Goal: Information Seeking & Learning: Learn about a topic

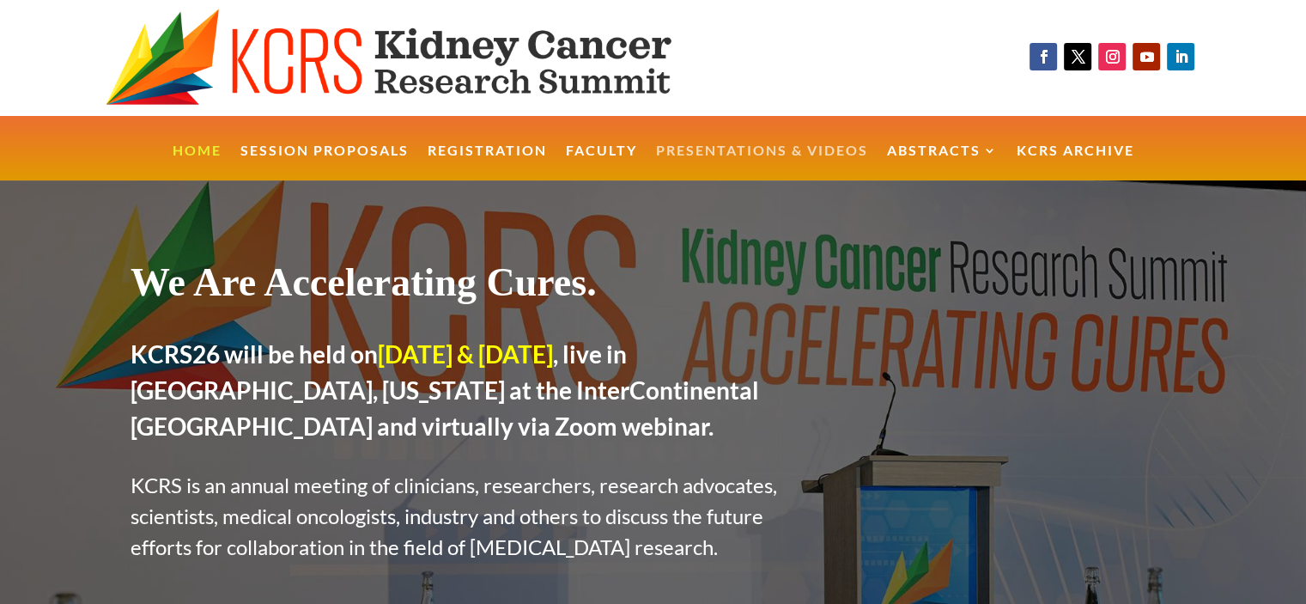
click at [805, 154] on link "Presentations & Videos" at bounding box center [762, 162] width 212 height 37
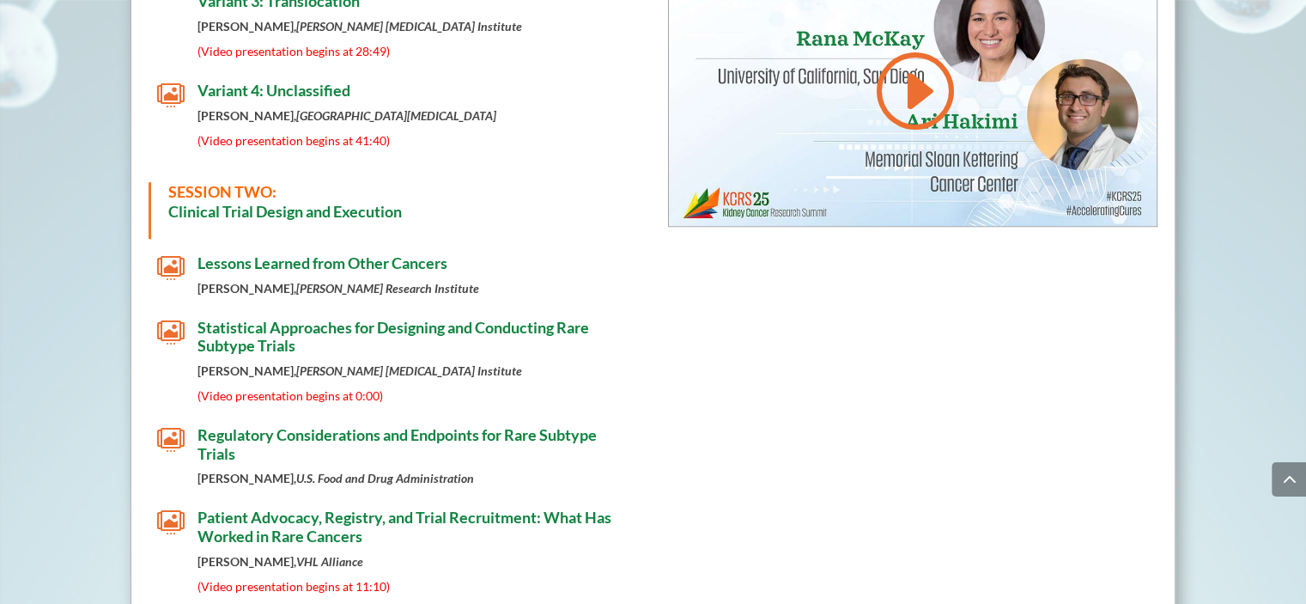
scroll to position [1202, 0]
click at [547, 318] on span "Statistical Approaches for Designing and Conducting Rare Subtype Trials" at bounding box center [394, 337] width 392 height 38
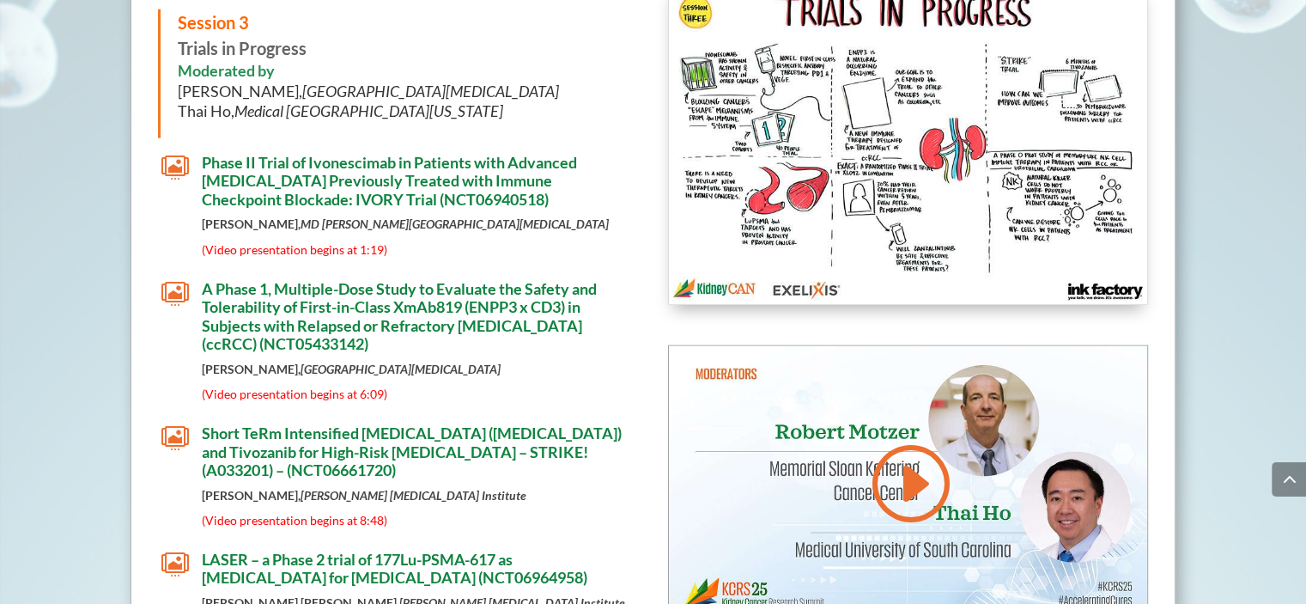
scroll to position [4215, 0]
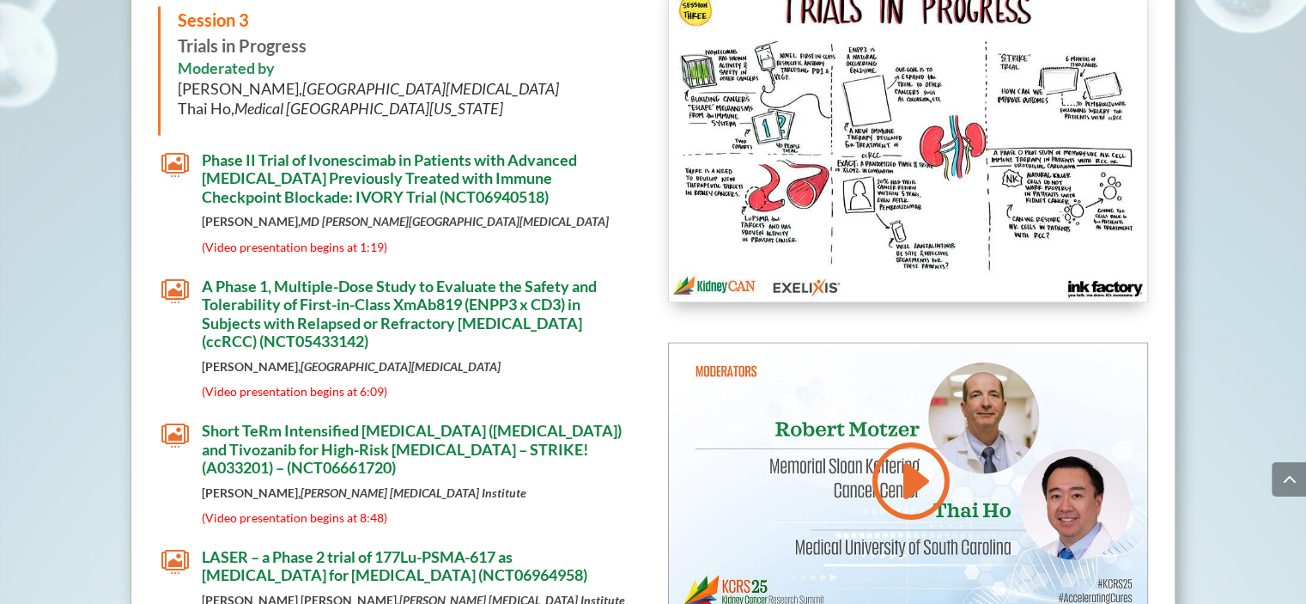
click at [487, 150] on span "Phase II Trial of Ivonescimab in Patients with Advanced [MEDICAL_DATA] Previous…" at bounding box center [389, 178] width 375 height 56
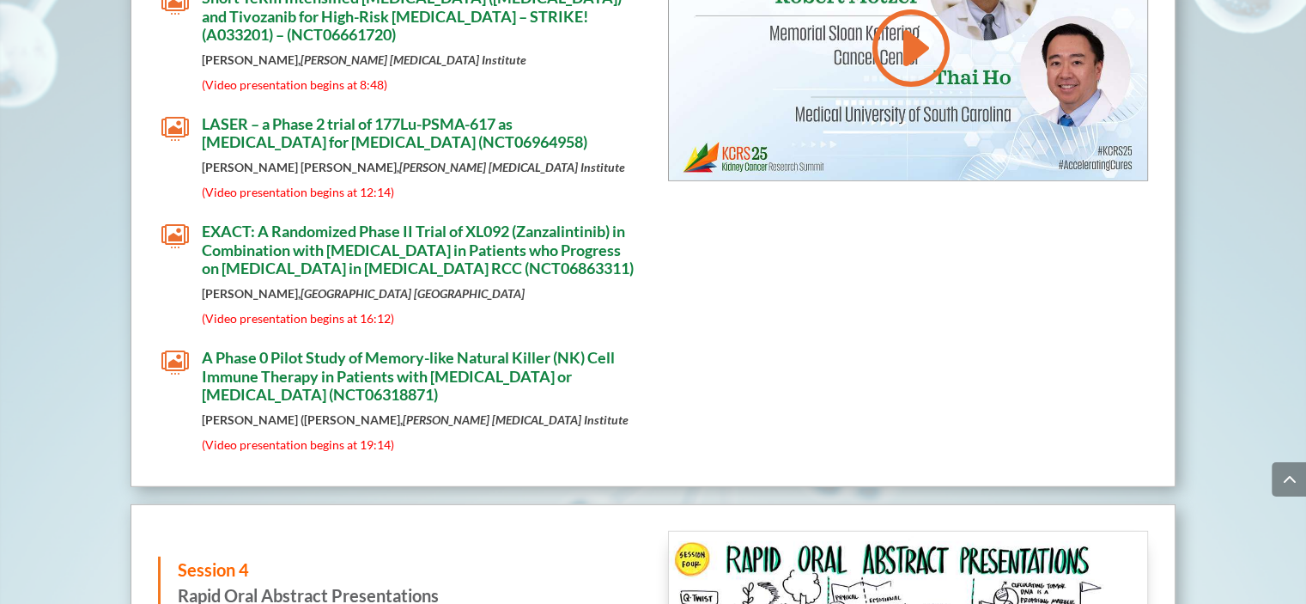
scroll to position [4648, 0]
click at [522, 348] on span "A Phase 0 Pilot Study of Memory-like Natural Killer (NK) Cell Immune Therapy in…" at bounding box center [408, 376] width 413 height 56
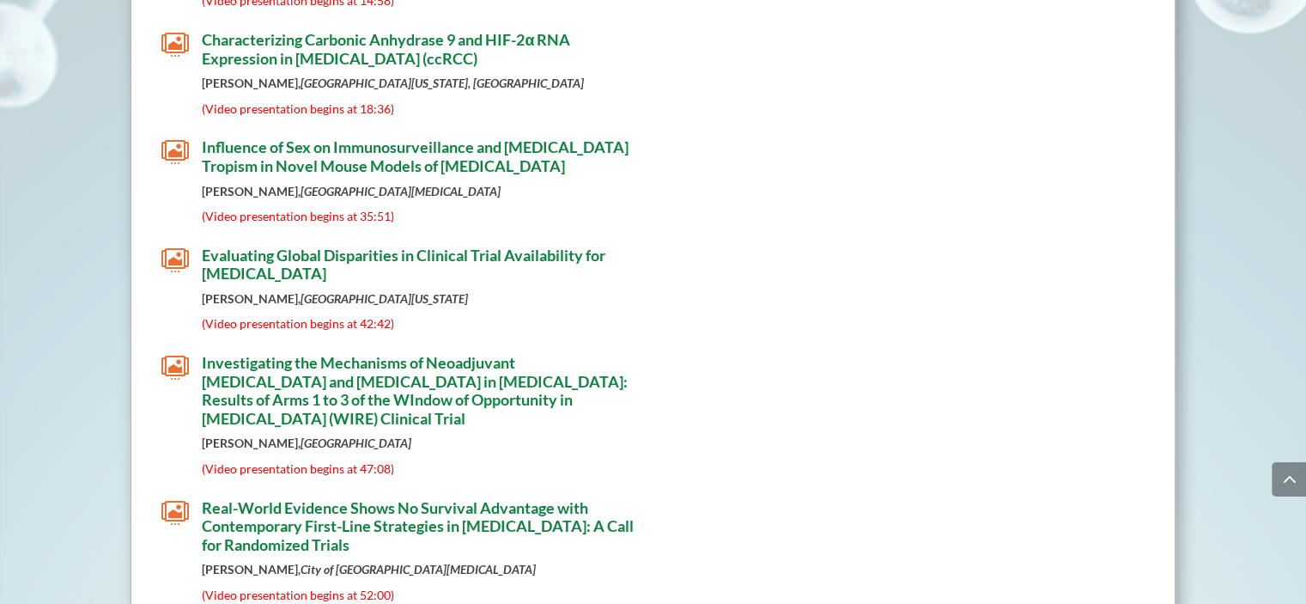
scroll to position [5841, 0]
click at [503, 360] on span "Investigating the Mechanisms of Neoadjuvant [MEDICAL_DATA] and [MEDICAL_DATA] i…" at bounding box center [415, 391] width 426 height 75
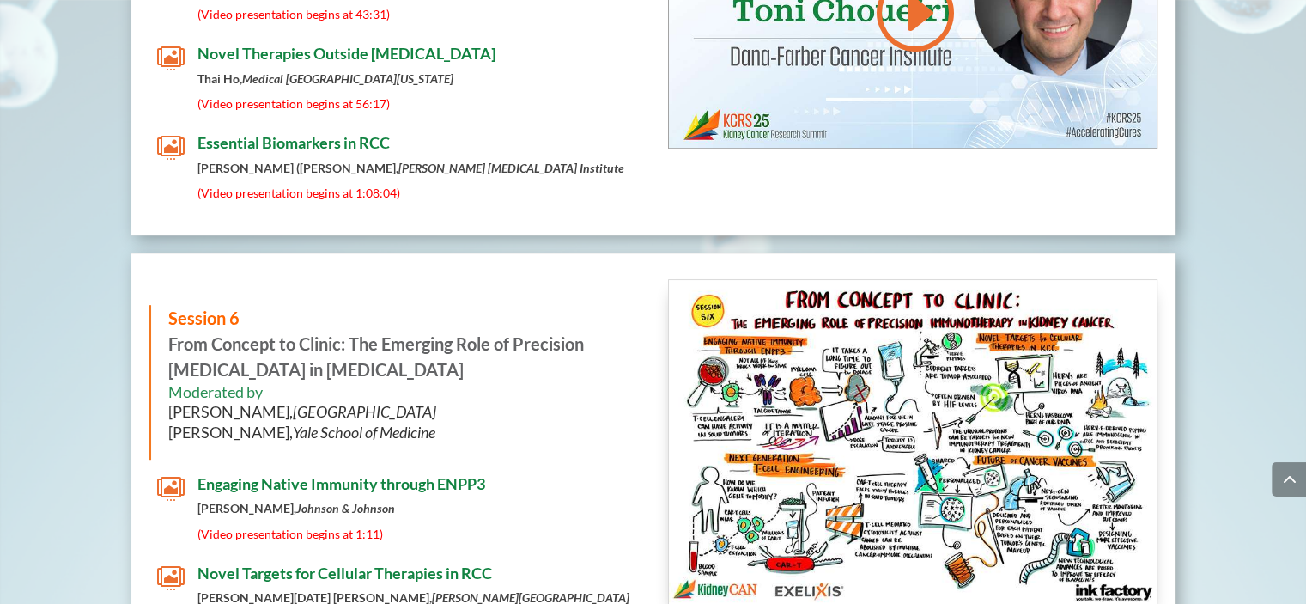
scroll to position [7373, 0]
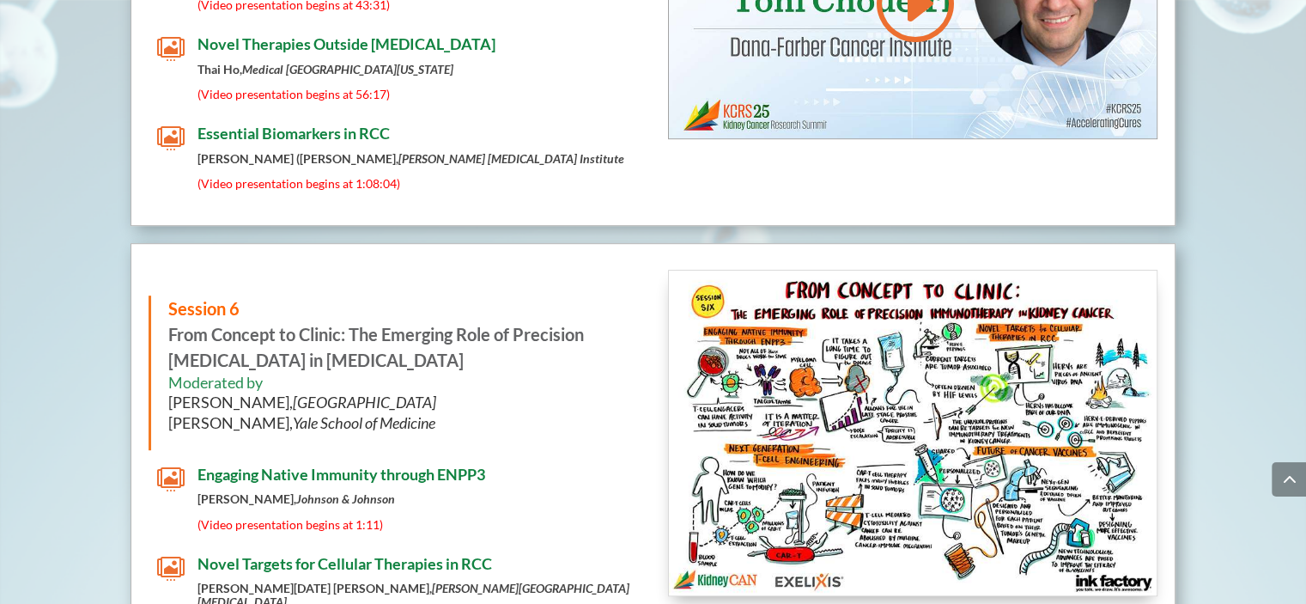
click at [382, 124] on span "Essential Biomarkers in RCC" at bounding box center [294, 133] width 192 height 19
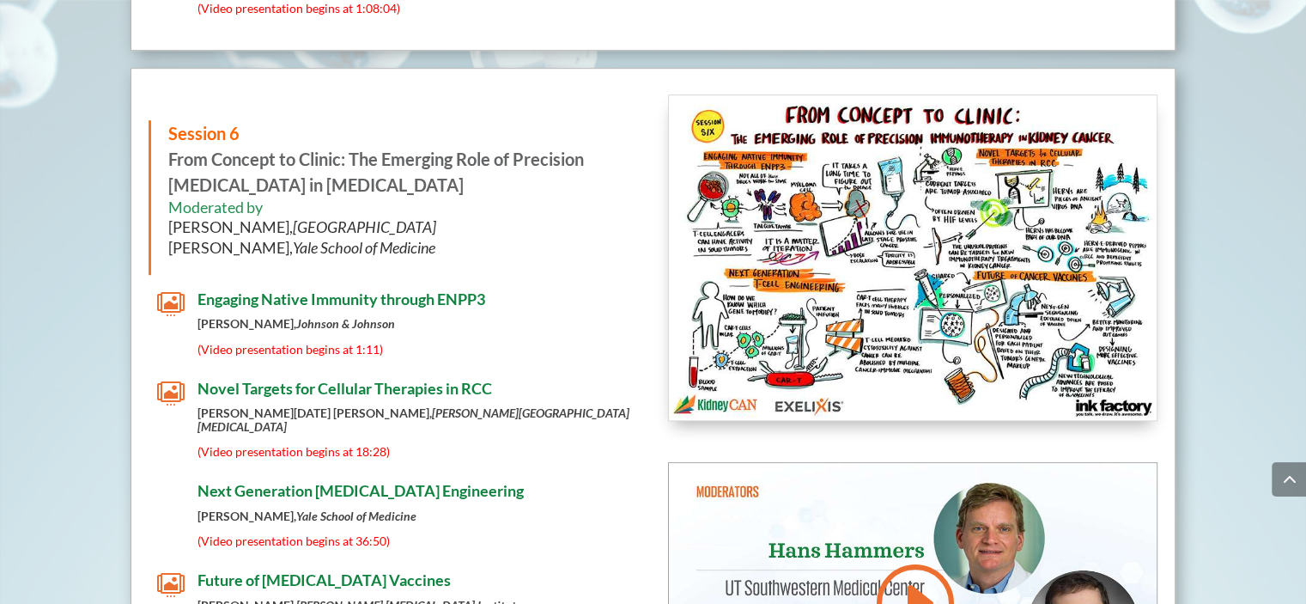
scroll to position [7578, 0]
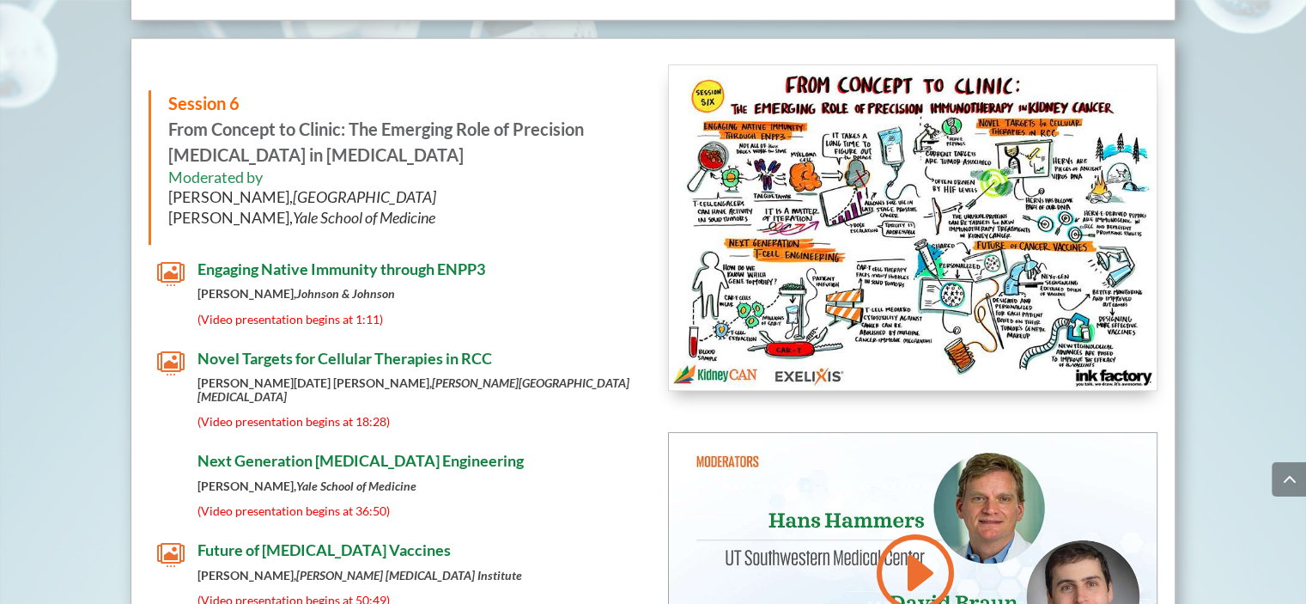
click at [451, 349] on span "Novel Targets for Cellular Therapies in RCC" at bounding box center [345, 358] width 295 height 19
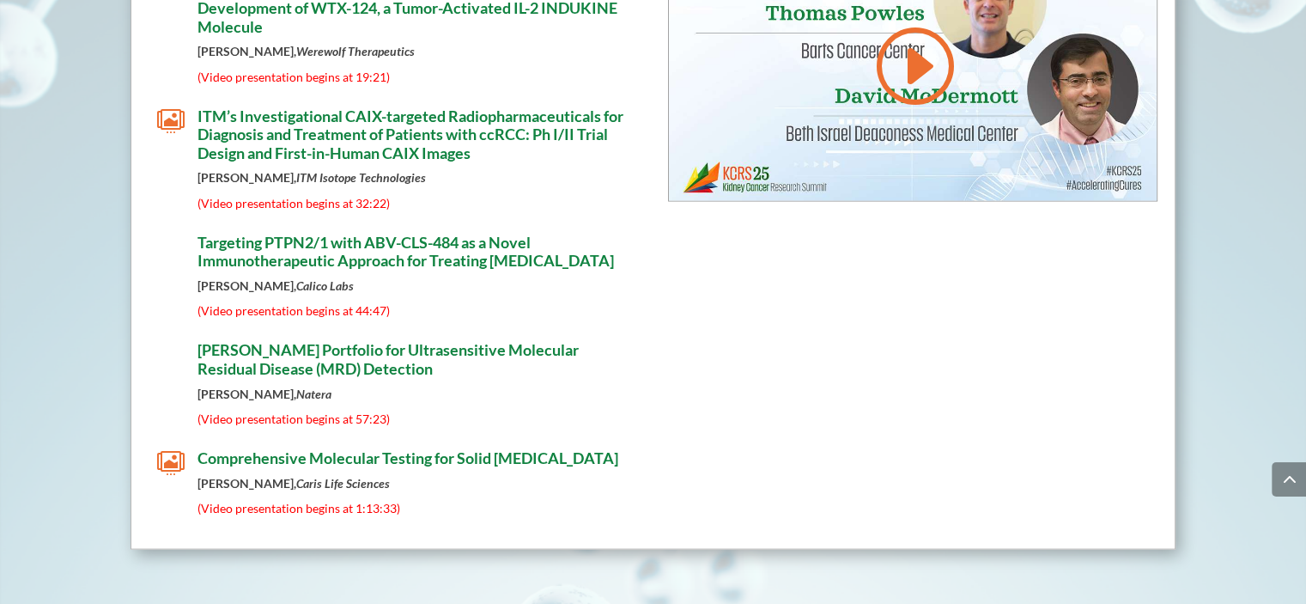
scroll to position [9810, 0]
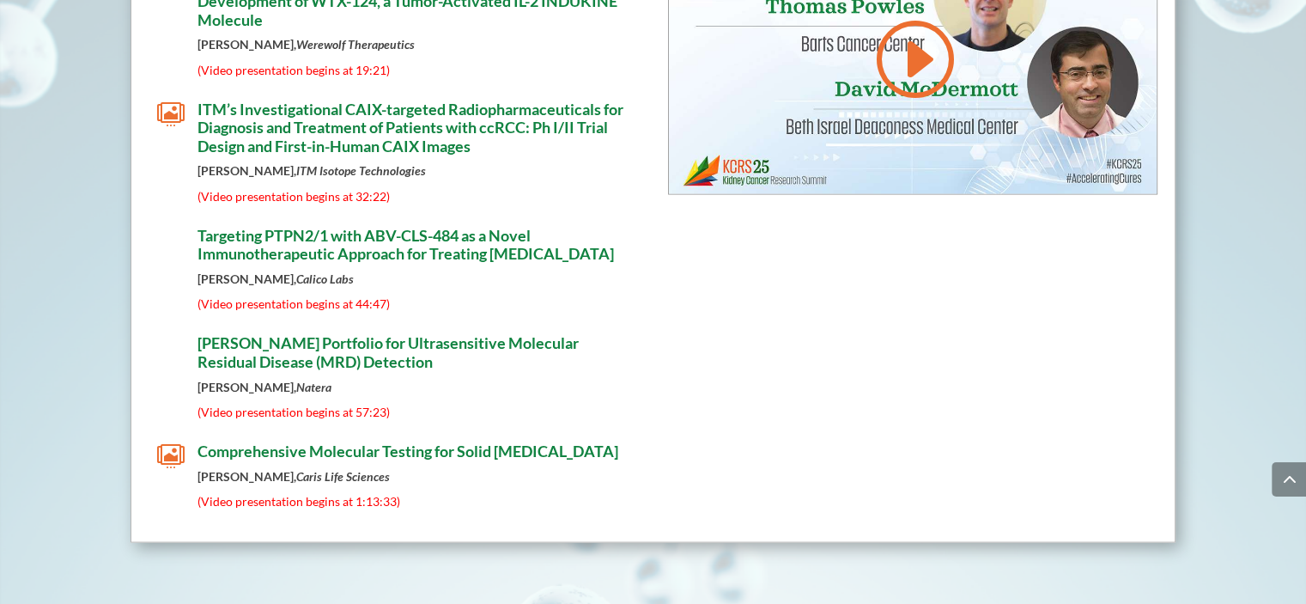
click at [313, 333] on span "[PERSON_NAME] Portfolio for Ultrasensitive Molecular Residual Disease (MRD) Det…" at bounding box center [388, 352] width 381 height 38
click at [289, 333] on span "[PERSON_NAME] Portfolio for Ultrasensitive Molecular Residual Disease (MRD) Det…" at bounding box center [388, 352] width 381 height 38
click at [291, 333] on span "[PERSON_NAME] Portfolio for Ultrasensitive Molecular Residual Disease (MRD) Det…" at bounding box center [388, 352] width 381 height 38
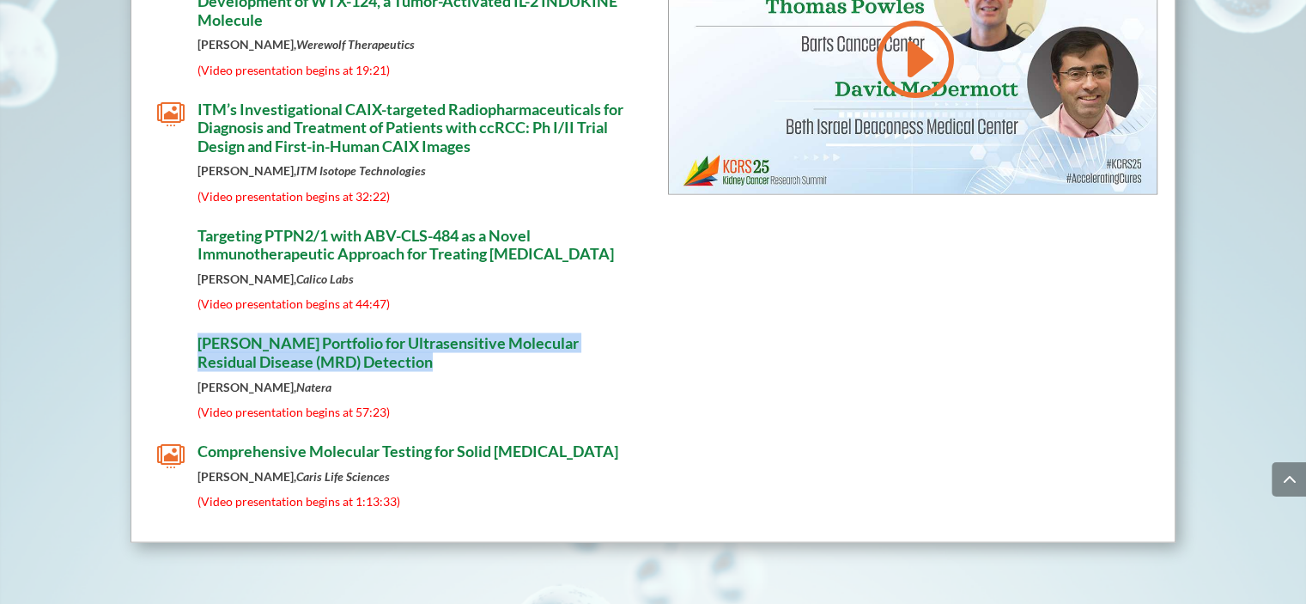
click at [291, 333] on span "[PERSON_NAME] Portfolio for Ultrasensitive Molecular Residual Disease (MRD) Det…" at bounding box center [388, 352] width 381 height 38
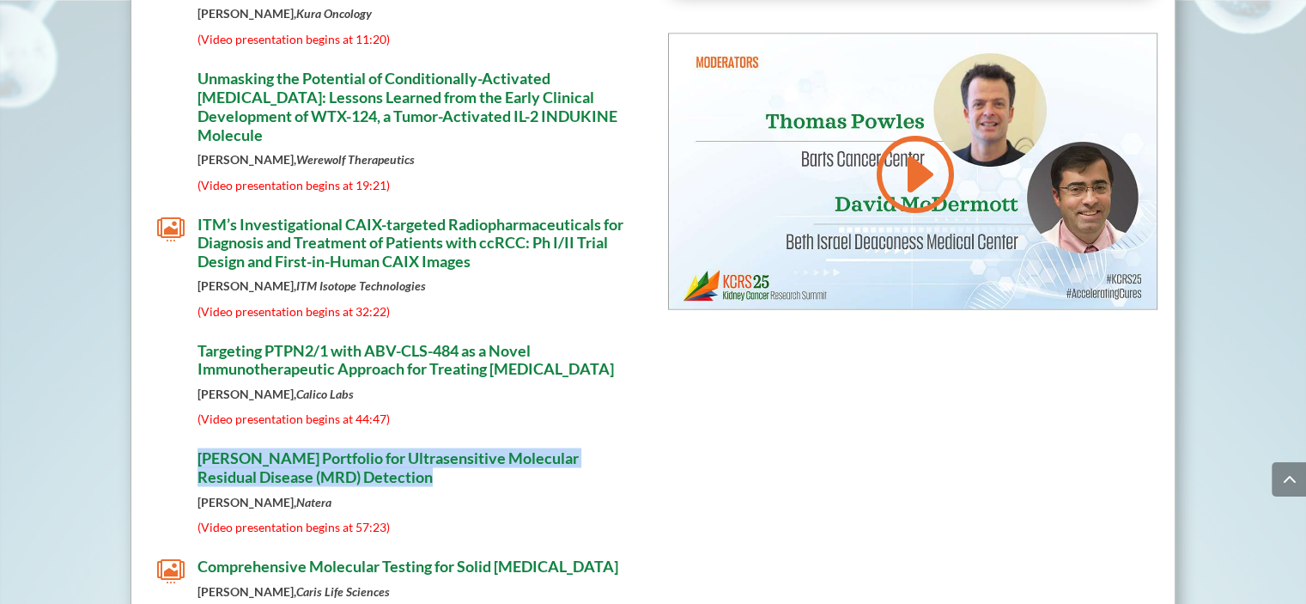
scroll to position [9691, 0]
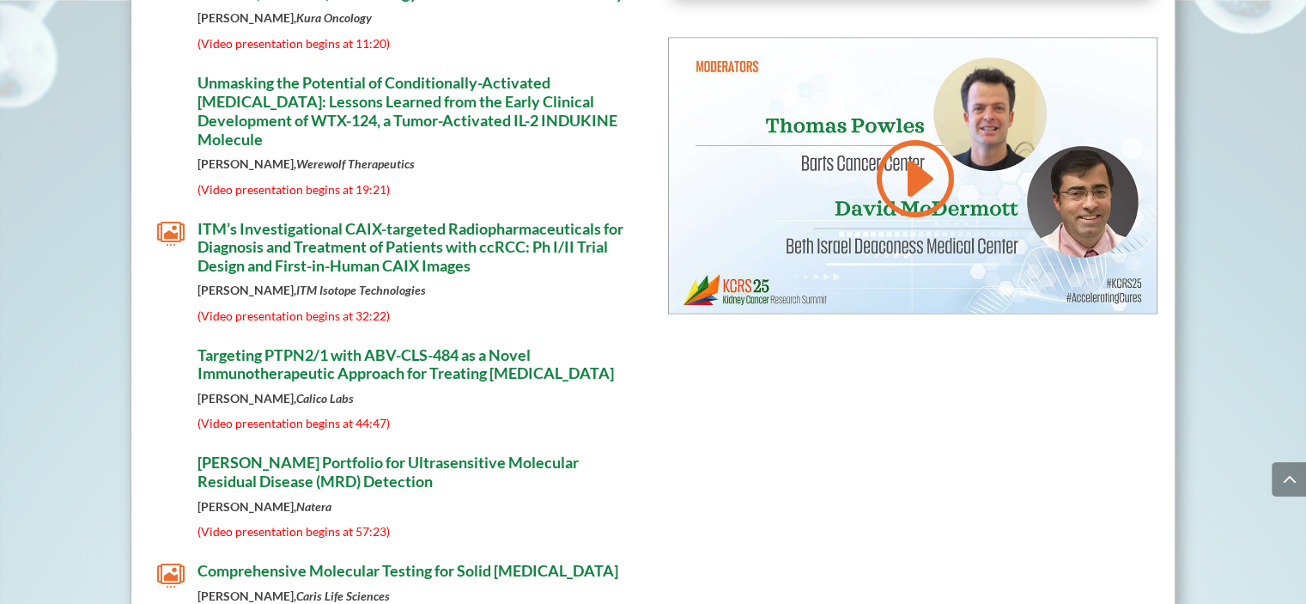
click at [483, 411] on div "Session 8 Biotech Showcase Moderated by [PERSON_NAME], [GEOGRAPHIC_DATA][MEDICA…" at bounding box center [394, 151] width 490 height 965
click at [441, 452] on span "[PERSON_NAME] Portfolio for Ultrasensitive Molecular Residual Disease (MRD) Det…" at bounding box center [388, 471] width 381 height 38
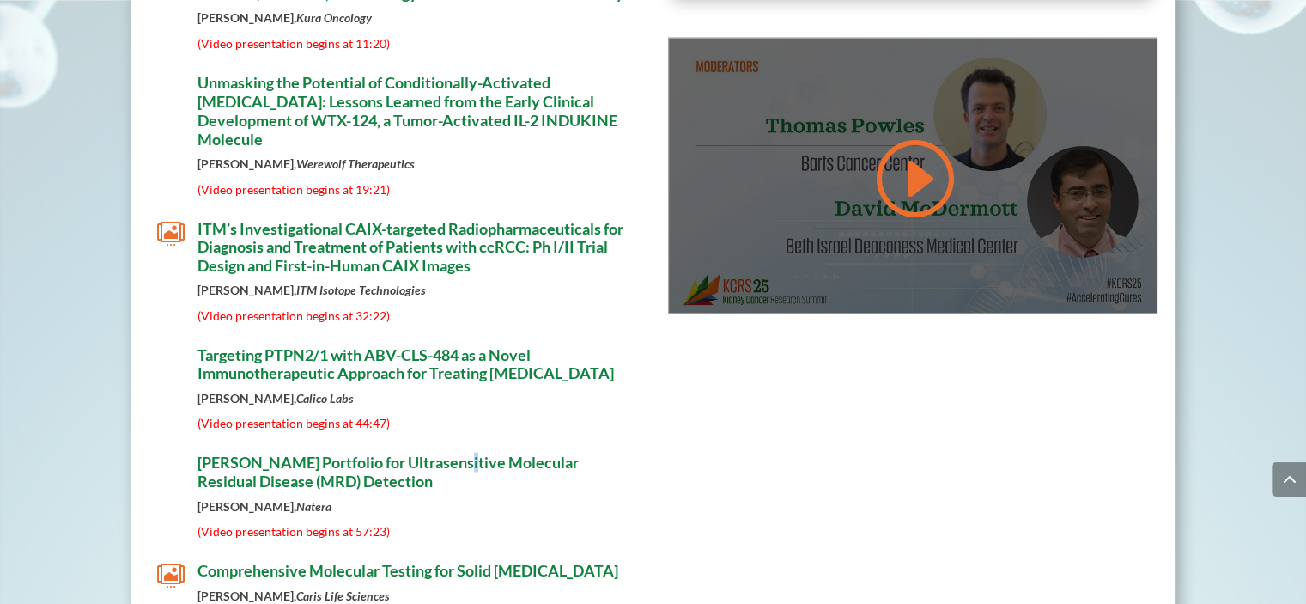
click at [897, 134] on link at bounding box center [913, 177] width 82 height 87
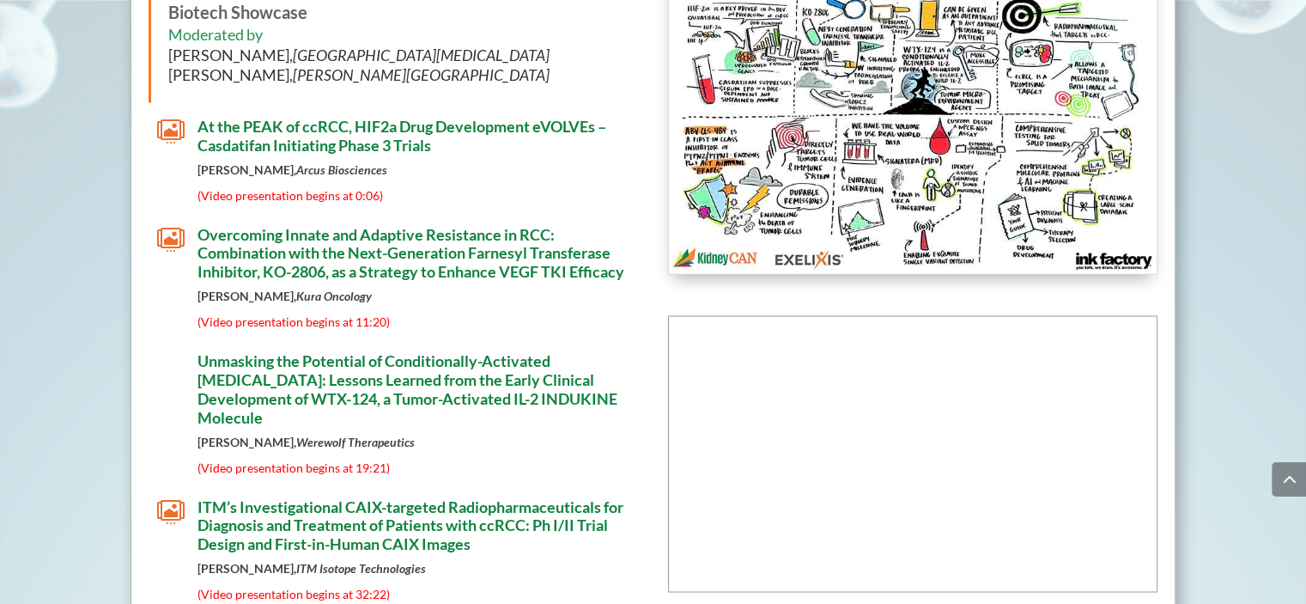
scroll to position [9418, 0]
